Goal: Obtain resource: Obtain resource

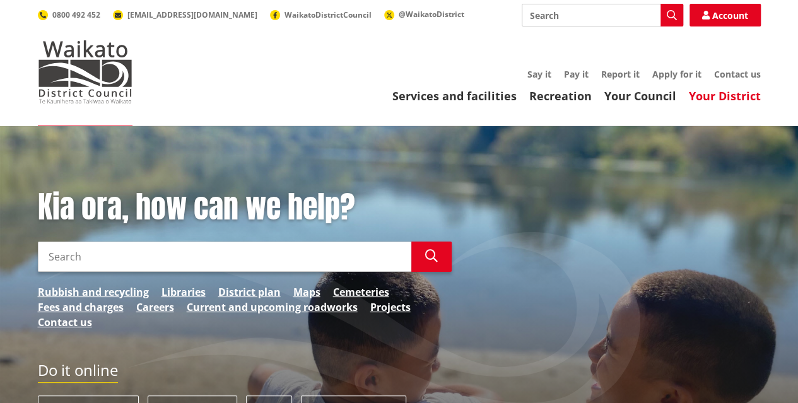
click at [724, 97] on link "Your District" at bounding box center [725, 95] width 72 height 15
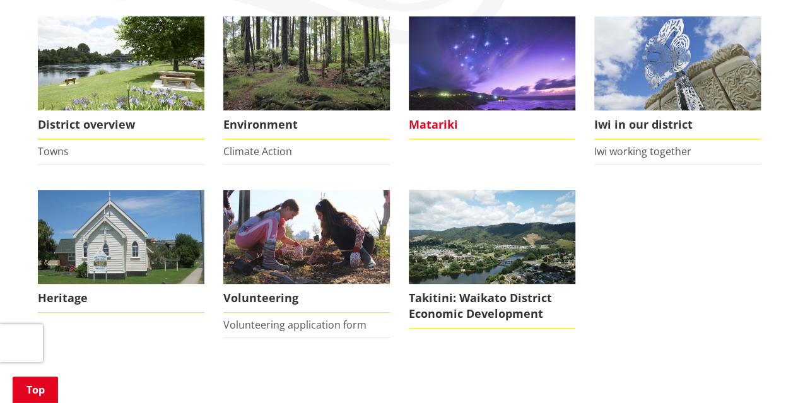
scroll to position [63, 0]
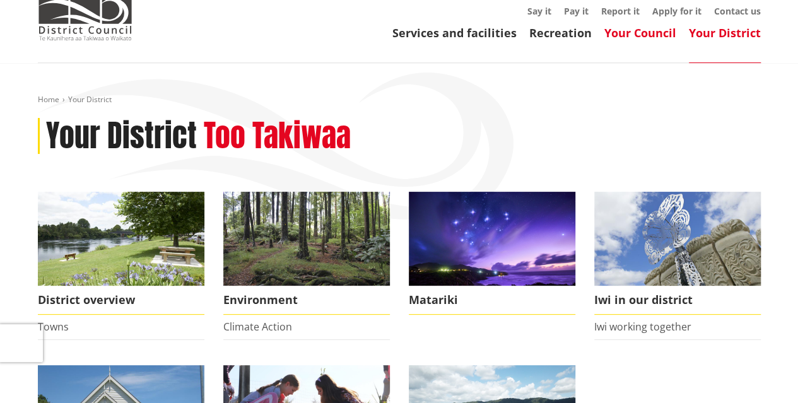
click at [651, 32] on link "Your Council" at bounding box center [641, 32] width 72 height 15
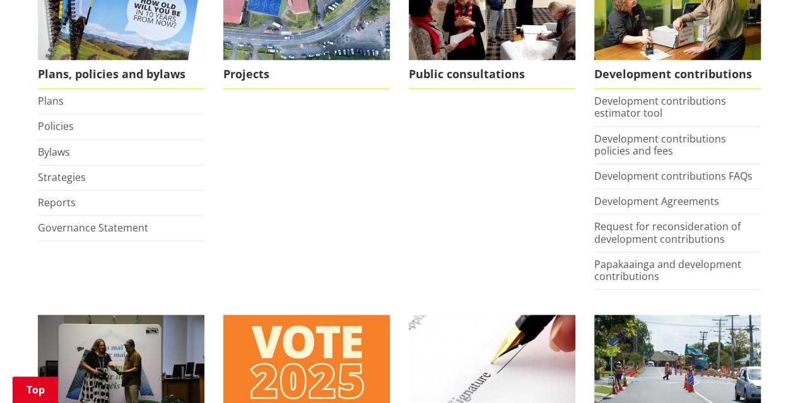
scroll to position [631, 0]
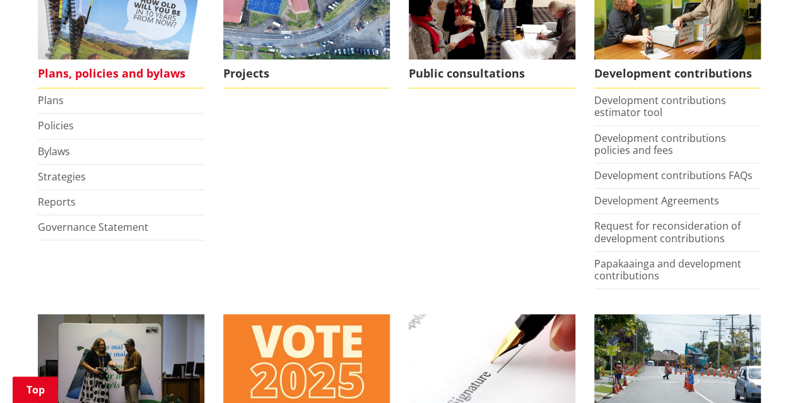
click at [116, 72] on span "Plans, policies and bylaws" at bounding box center [121, 73] width 167 height 29
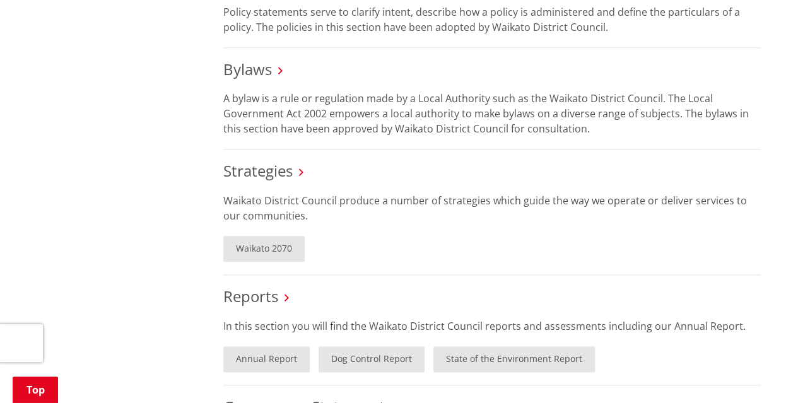
scroll to position [631, 0]
click at [270, 165] on link "Strategies" at bounding box center [257, 169] width 69 height 21
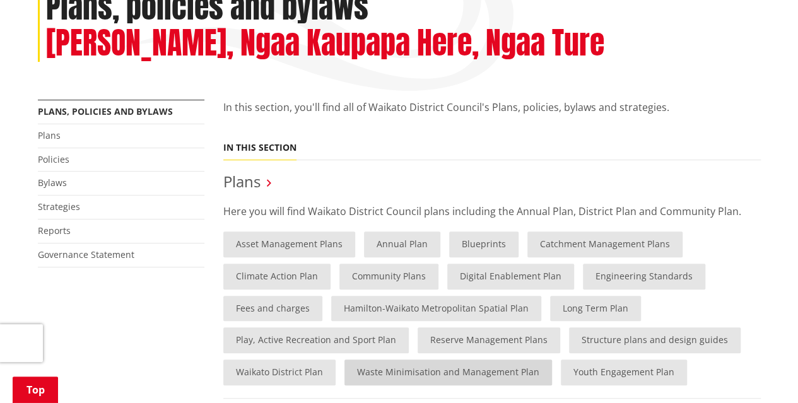
scroll to position [189, 0]
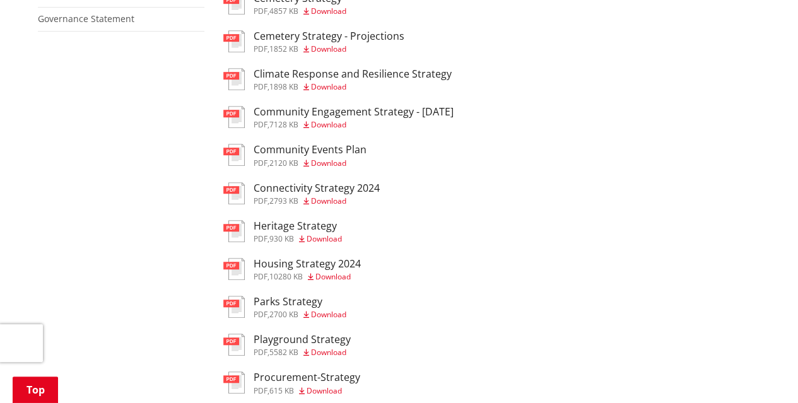
scroll to position [442, 0]
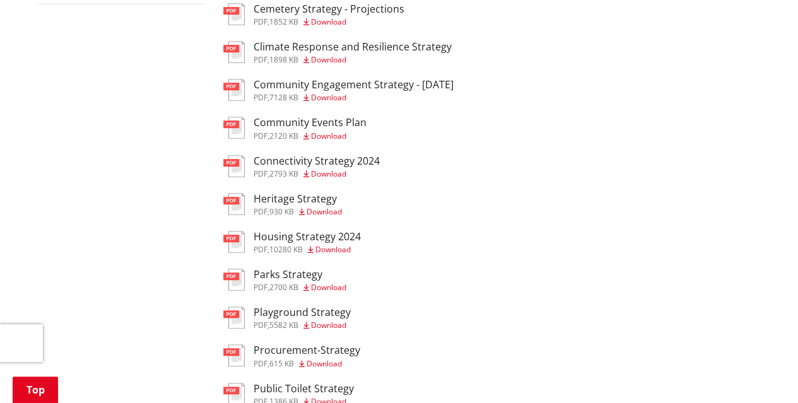
click at [340, 251] on span "Download" at bounding box center [333, 249] width 35 height 11
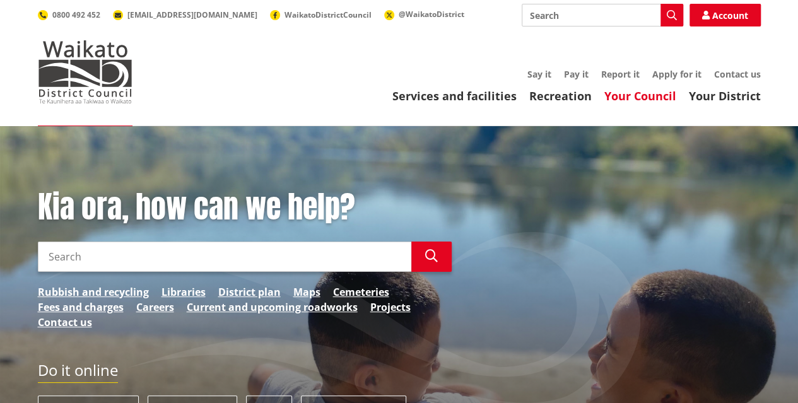
click at [639, 97] on link "Your Council" at bounding box center [641, 95] width 72 height 15
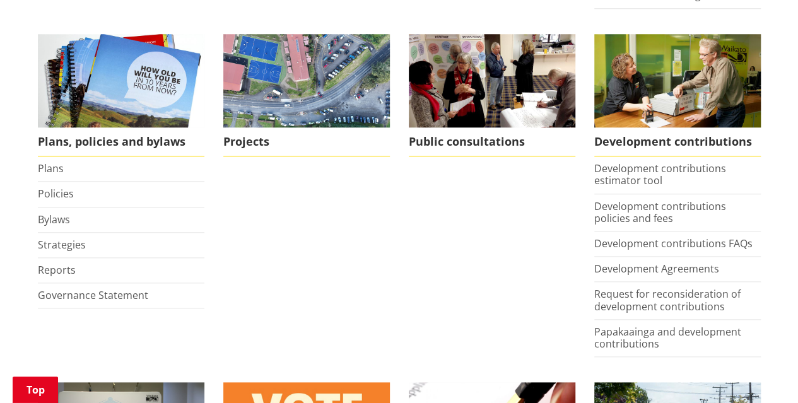
scroll to position [694, 0]
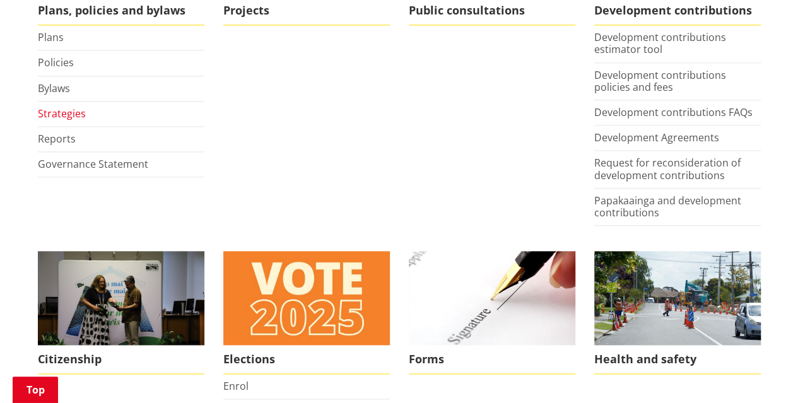
click at [61, 110] on link "Strategies" at bounding box center [62, 114] width 48 height 14
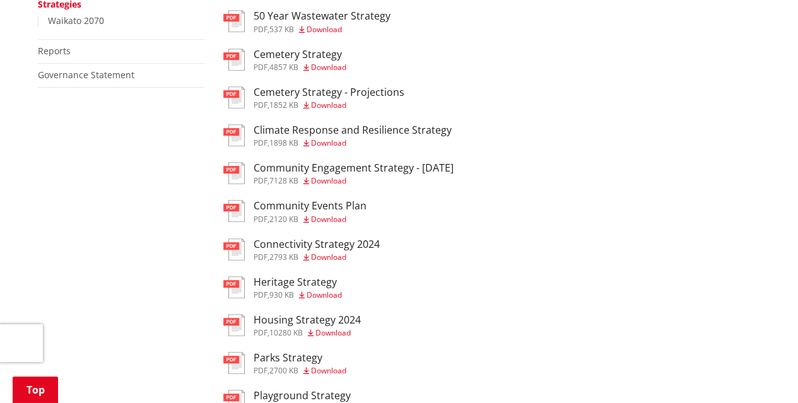
scroll to position [379, 0]
